Goal: Book appointment/travel/reservation

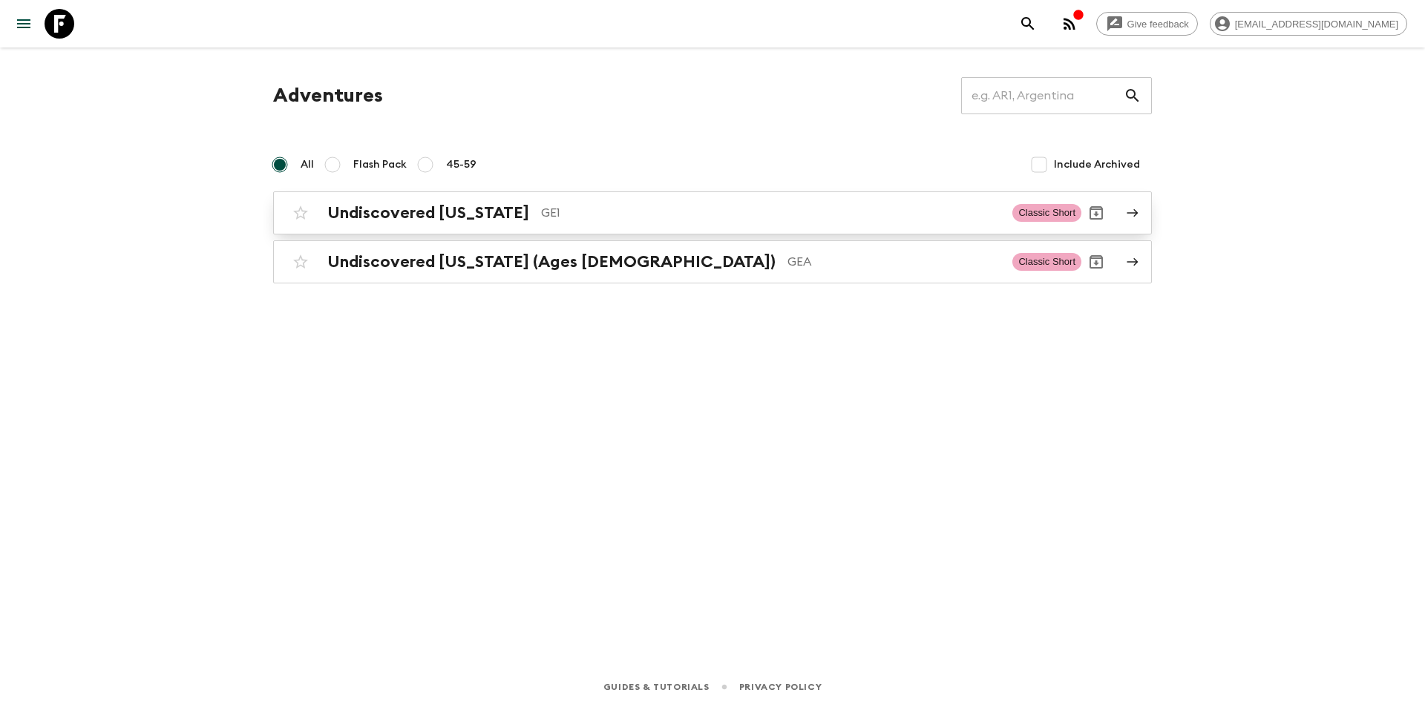
click at [399, 211] on h2 "Undiscovered [US_STATE]" at bounding box center [428, 212] width 202 height 19
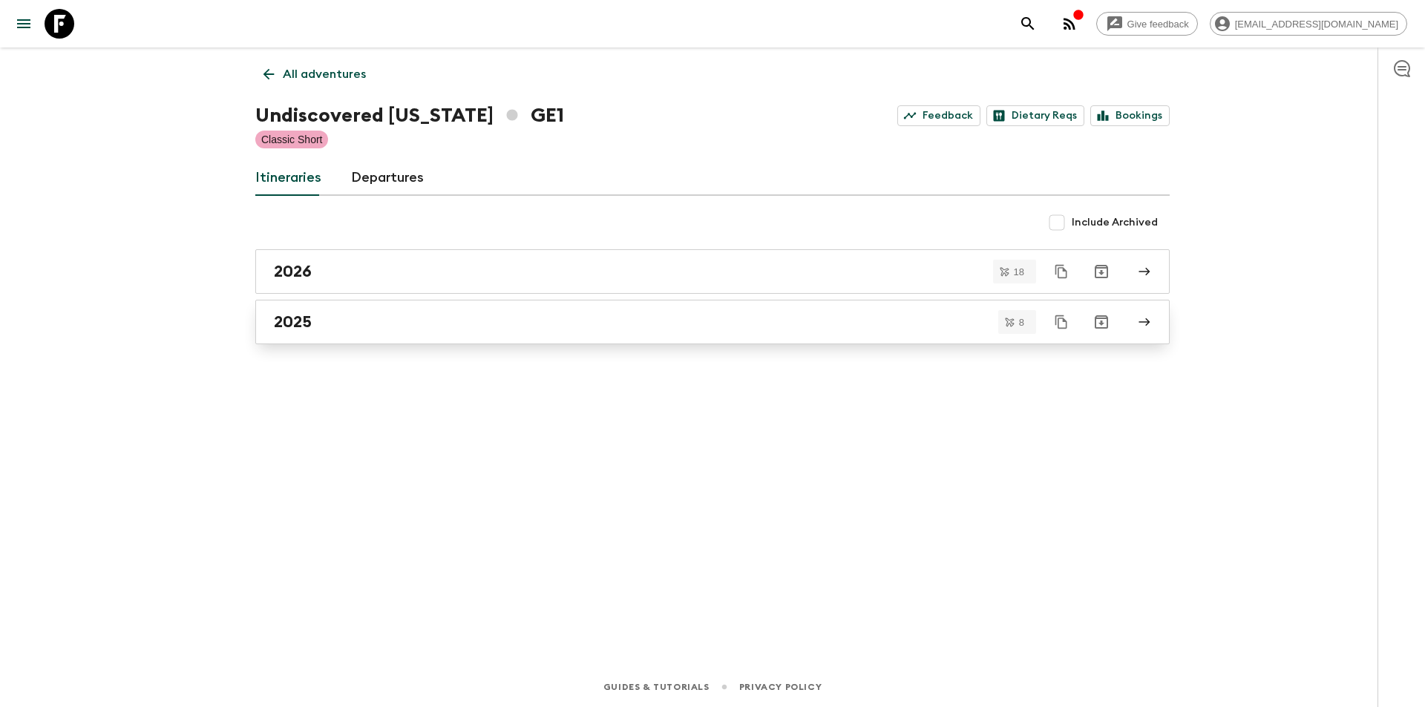
click at [352, 321] on div "2025" at bounding box center [698, 321] width 849 height 19
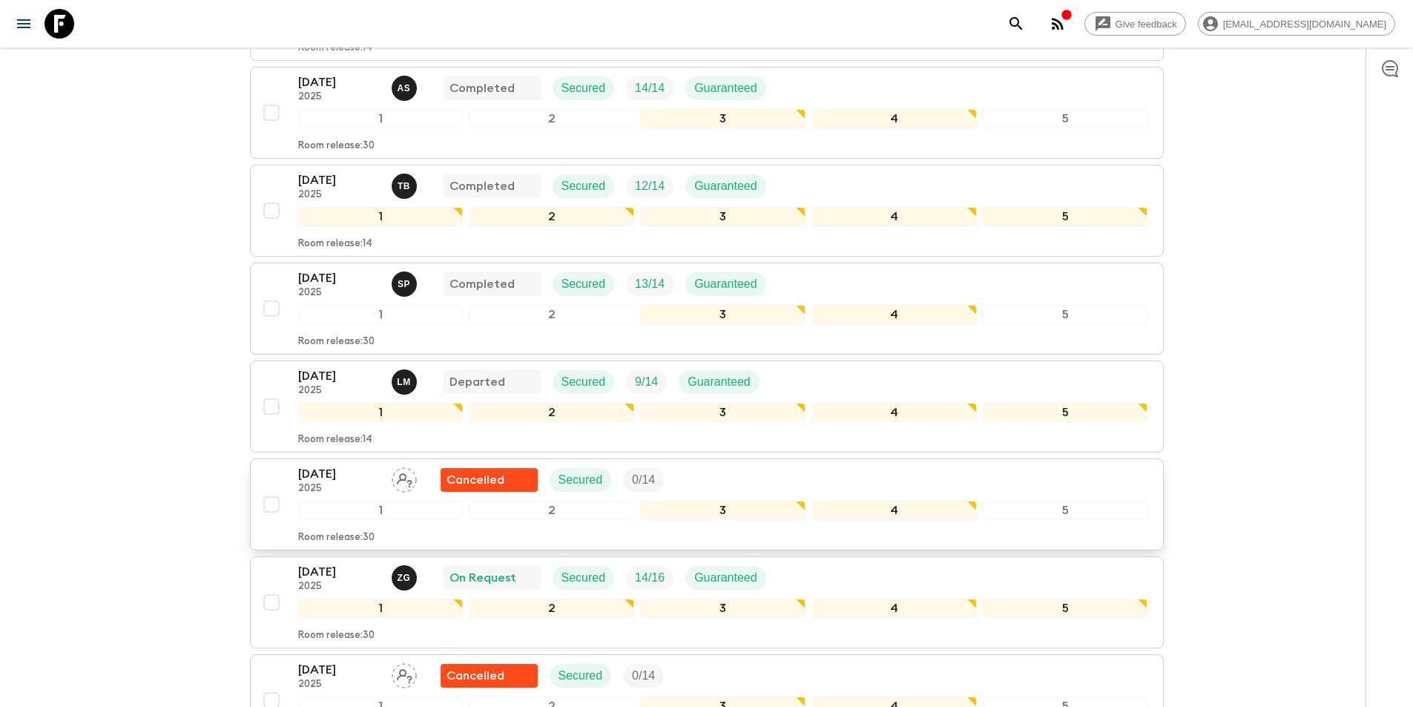
scroll to position [371, 0]
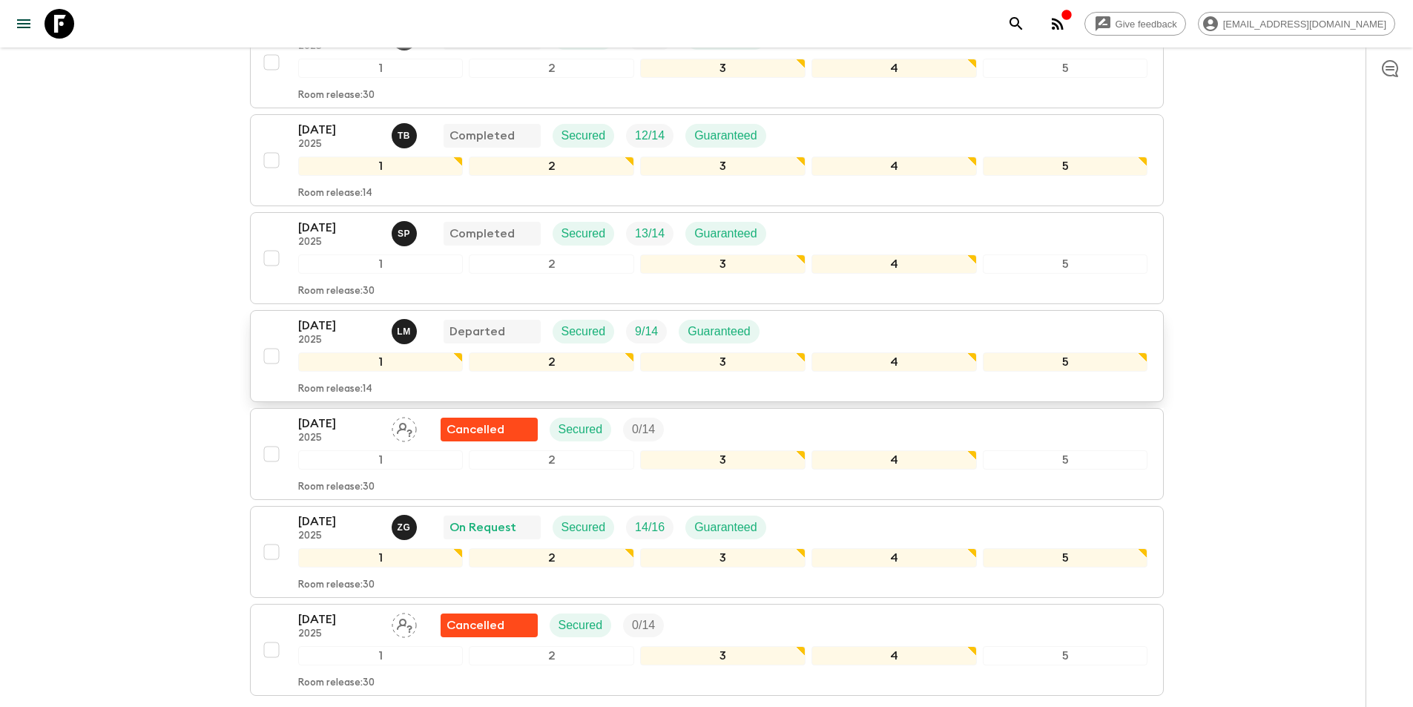
click at [337, 319] on p "[DATE]" at bounding box center [339, 326] width 82 height 18
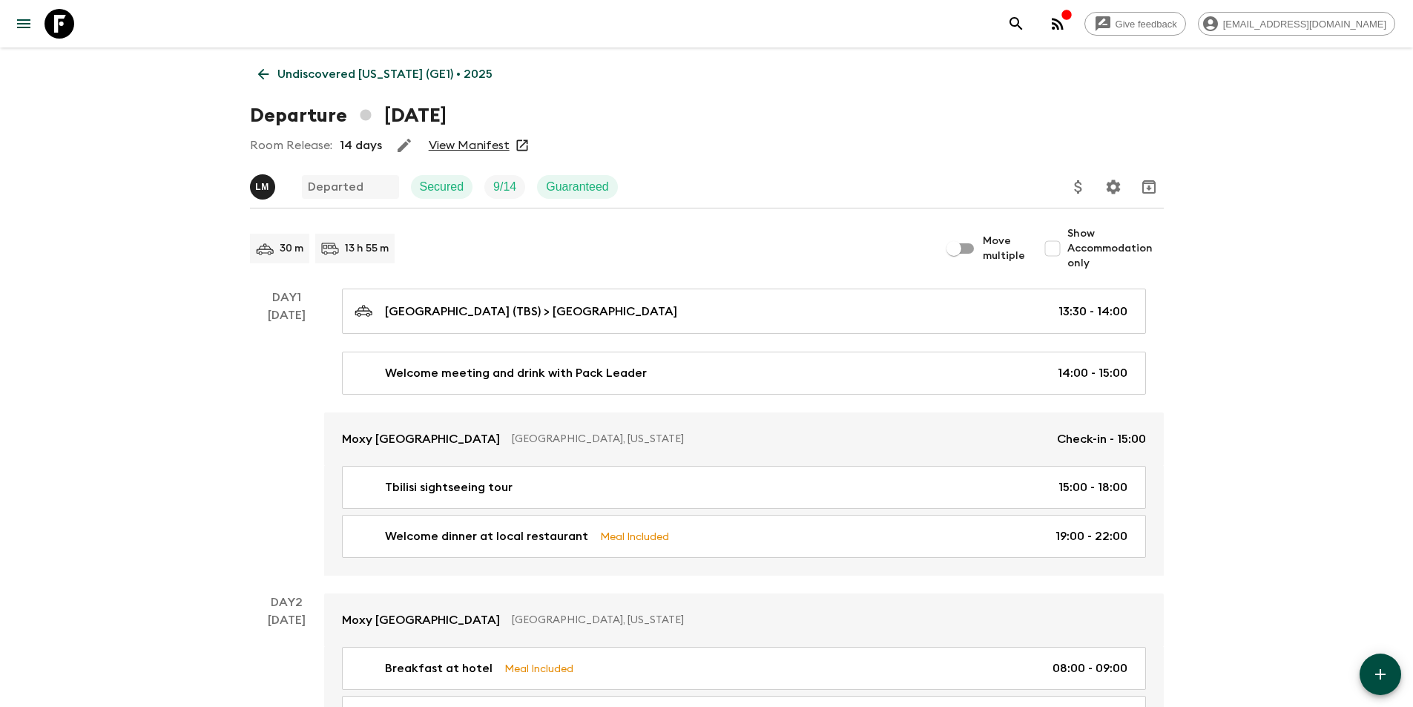
click at [459, 146] on link "View Manifest" at bounding box center [469, 145] width 81 height 15
